Goal: Task Accomplishment & Management: Use online tool/utility

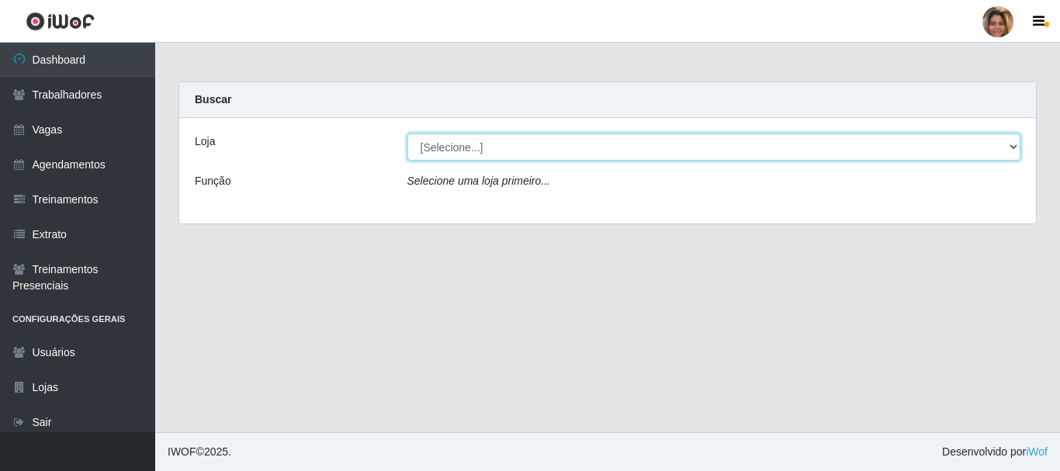
click at [1012, 140] on select "[Selecione...] Mar Vermelho - CEASA Mar Vermelho - Centro de Distribuição" at bounding box center [714, 146] width 614 height 27
select select "474"
click at [407, 133] on select "[Selecione...] Mar Vermelho - CEASA Mar Vermelho - Centro de Distribuição" at bounding box center [714, 146] width 614 height 27
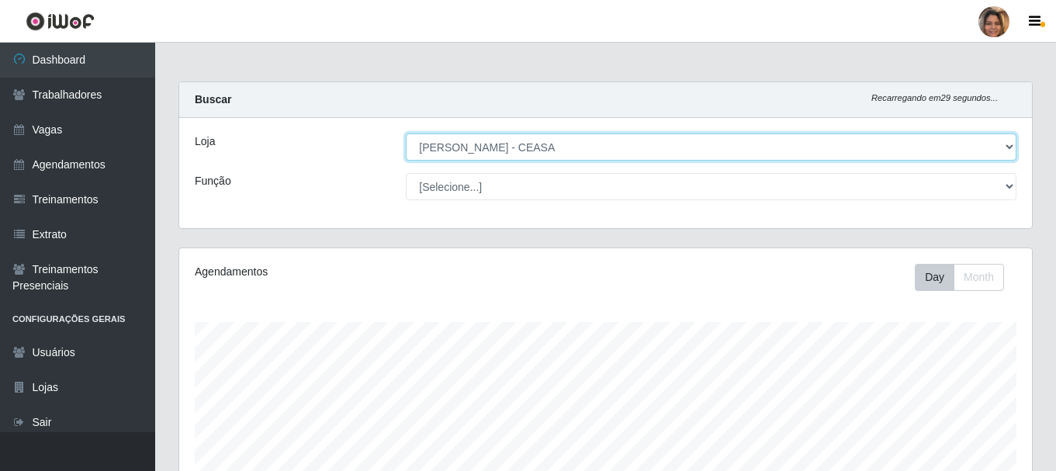
scroll to position [322, 853]
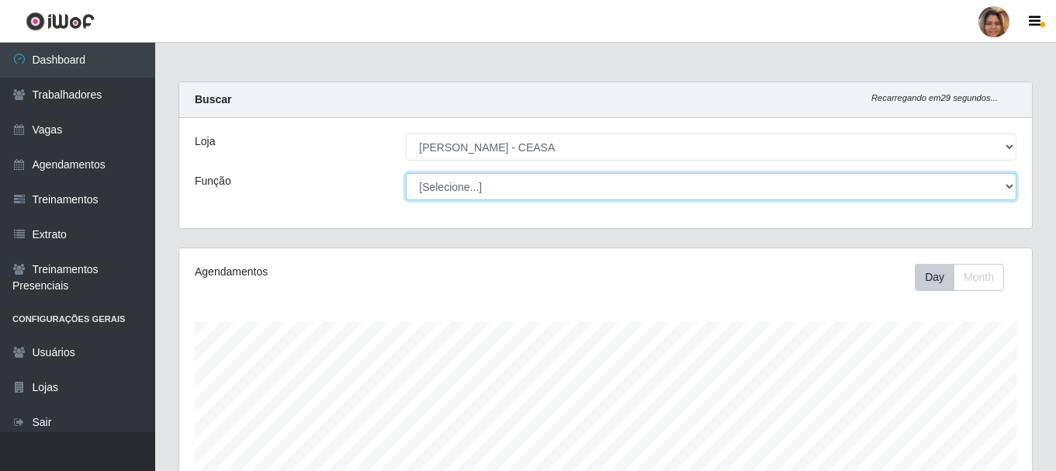
click at [451, 187] on select "[Selecione...] Repositor Repositor + Repositor ++" at bounding box center [711, 186] width 611 height 27
select select "24"
click at [406, 173] on select "[Selecione...] Repositor Repositor + Repositor ++" at bounding box center [711, 186] width 611 height 27
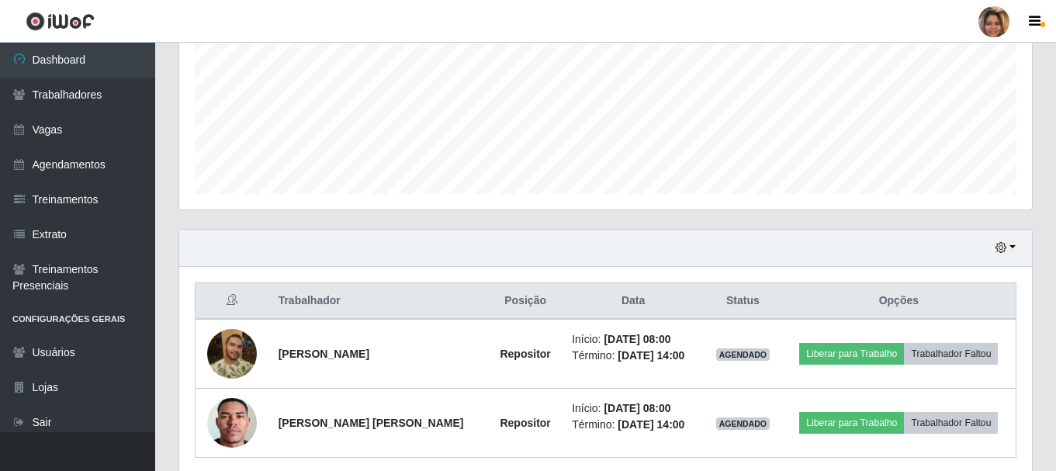
scroll to position [421, 0]
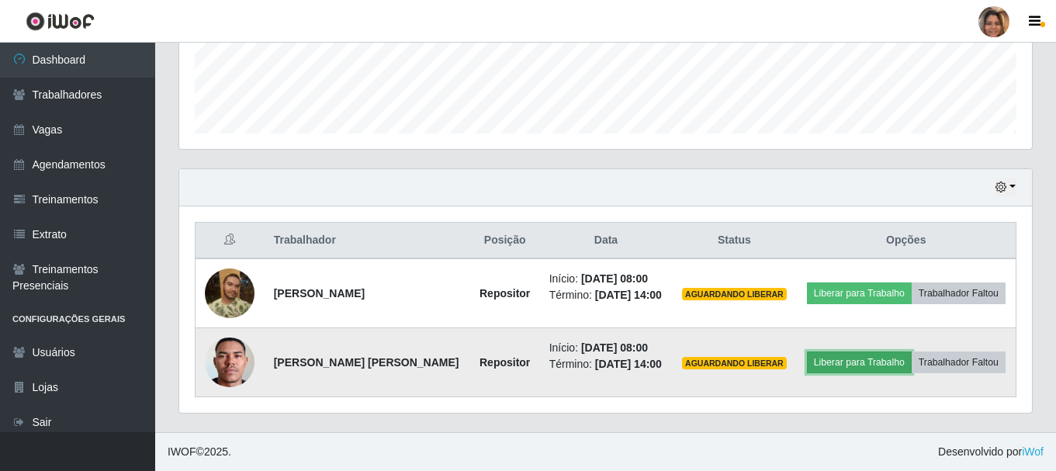
click at [895, 358] on button "Liberar para Trabalho" at bounding box center [859, 362] width 105 height 22
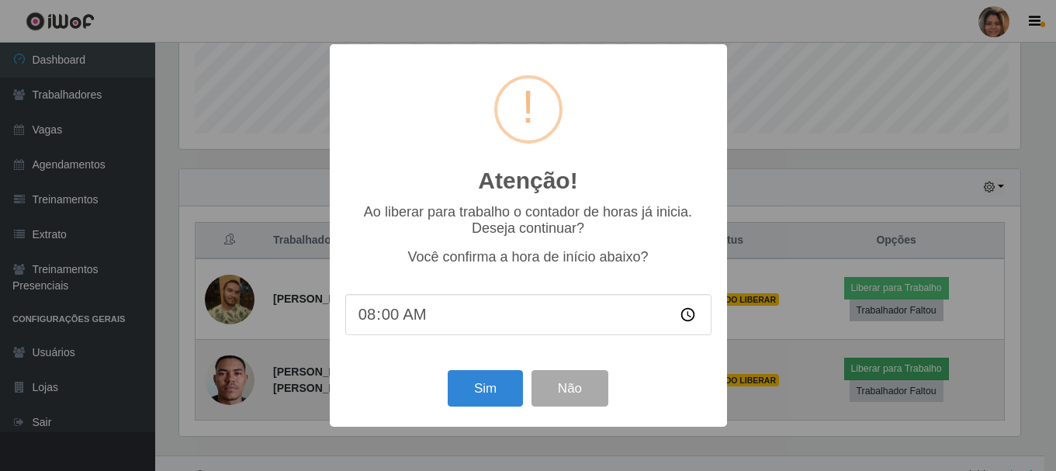
scroll to position [322, 845]
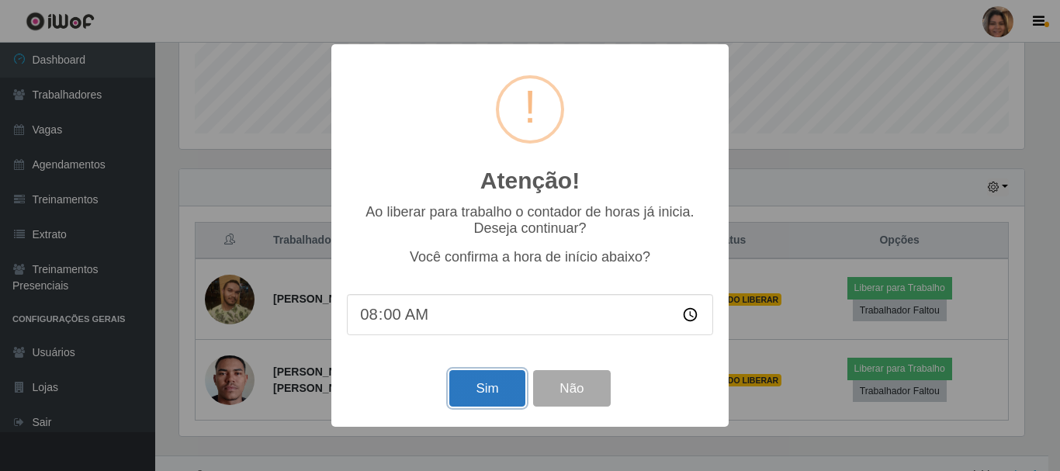
click at [459, 381] on button "Sim" at bounding box center [486, 388] width 75 height 36
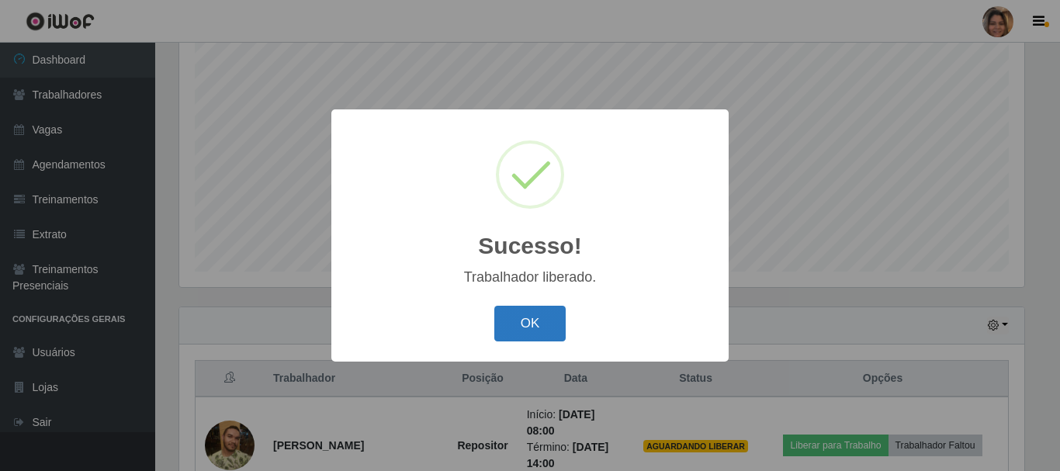
click at [540, 323] on button "OK" at bounding box center [530, 324] width 72 height 36
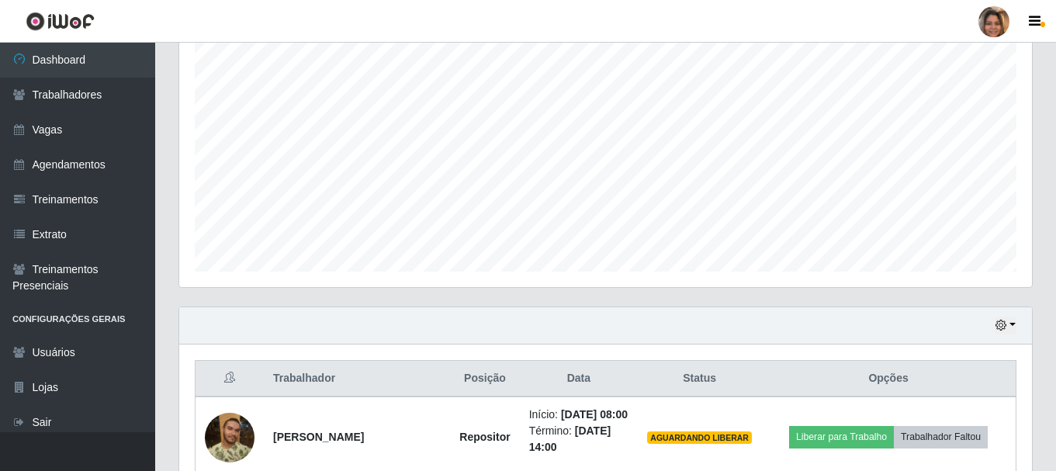
scroll to position [322, 853]
click at [621, 320] on div "Hoje 1 dia 3 dias 1 Semana Não encerrados" at bounding box center [605, 325] width 853 height 37
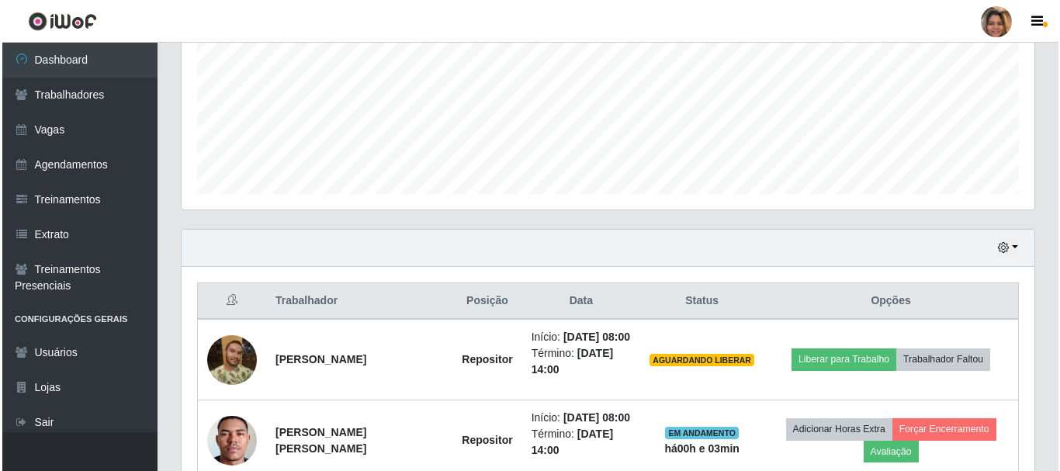
scroll to position [477, 0]
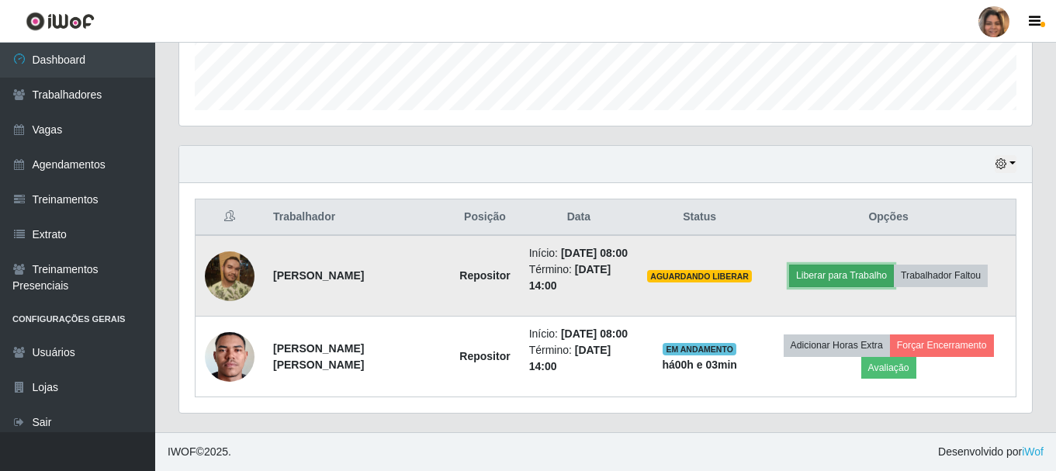
click at [845, 265] on button "Liberar para Trabalho" at bounding box center [841, 276] width 105 height 22
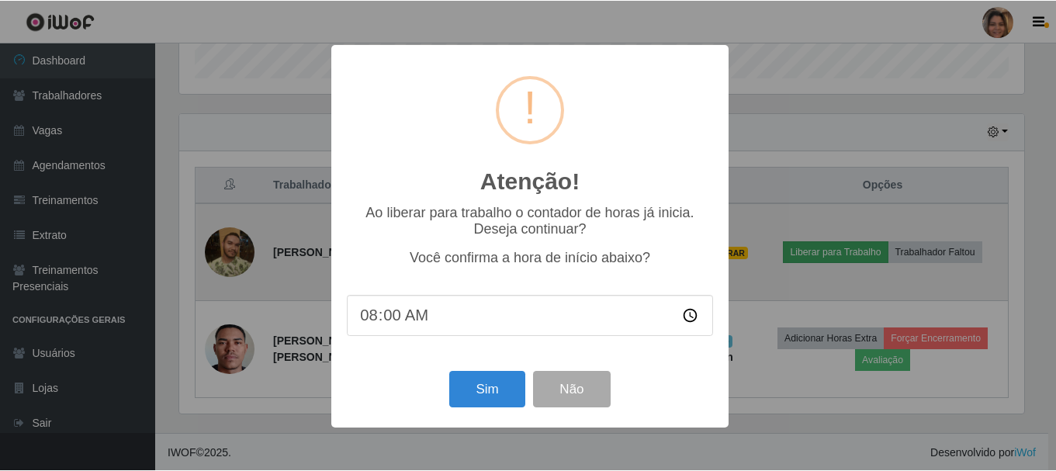
scroll to position [322, 845]
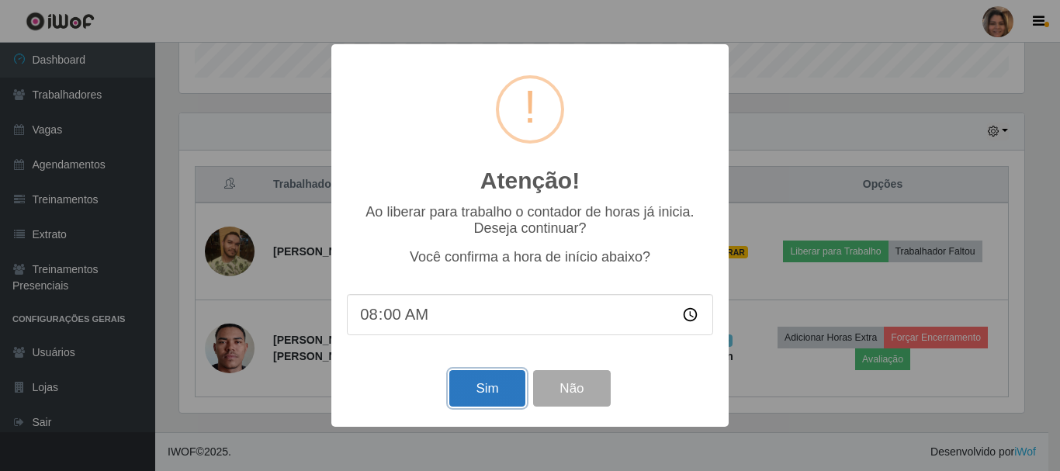
click at [508, 396] on button "Sim" at bounding box center [486, 388] width 75 height 36
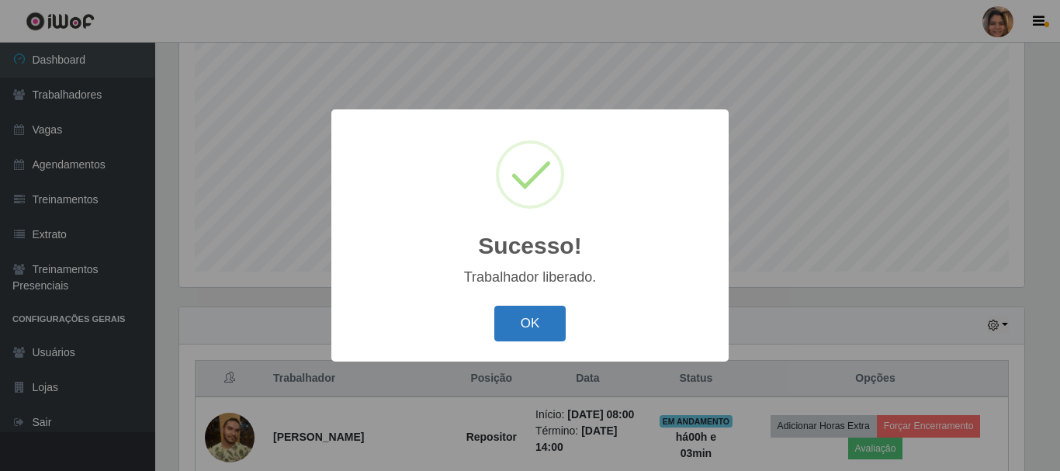
click at [547, 313] on button "OK" at bounding box center [530, 324] width 72 height 36
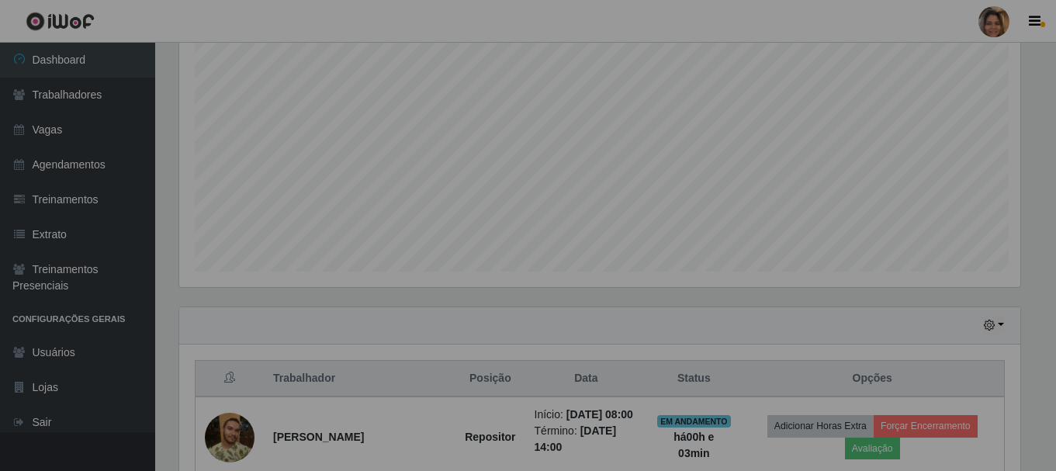
scroll to position [322, 853]
